Goal: Book appointment/travel/reservation

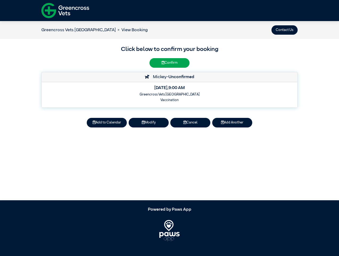
click at [284, 30] on button "Contact Us" at bounding box center [284, 29] width 26 height 9
click at [107, 123] on button "Add to Calendar" at bounding box center [107, 122] width 40 height 9
click at [148, 123] on button "Modify" at bounding box center [148, 122] width 40 height 9
click at [190, 123] on button "Cancel" at bounding box center [190, 122] width 40 height 9
click at [232, 123] on button "Add Another" at bounding box center [232, 122] width 40 height 9
